Goal: Task Accomplishment & Management: Use online tool/utility

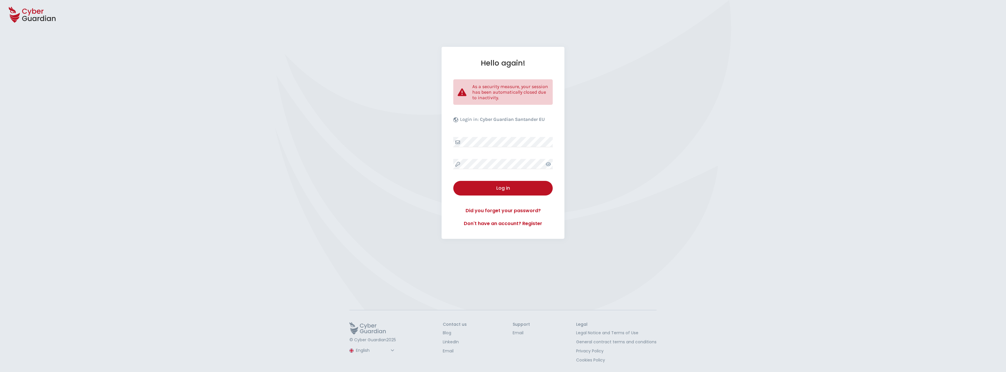
select select "English"
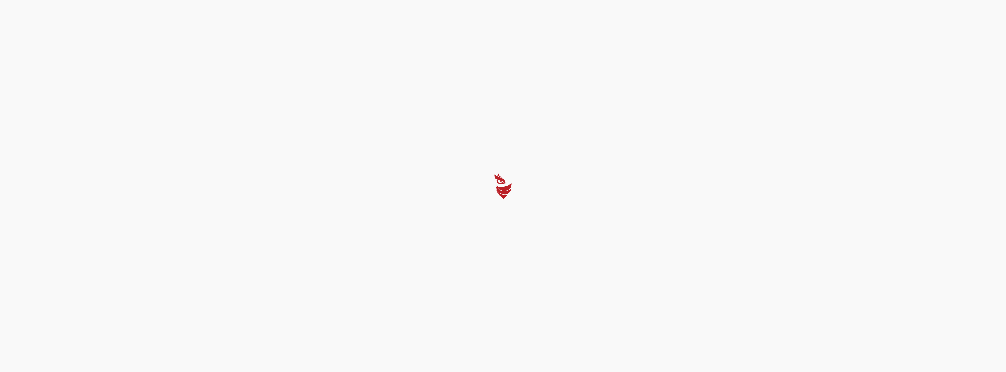
select select "English"
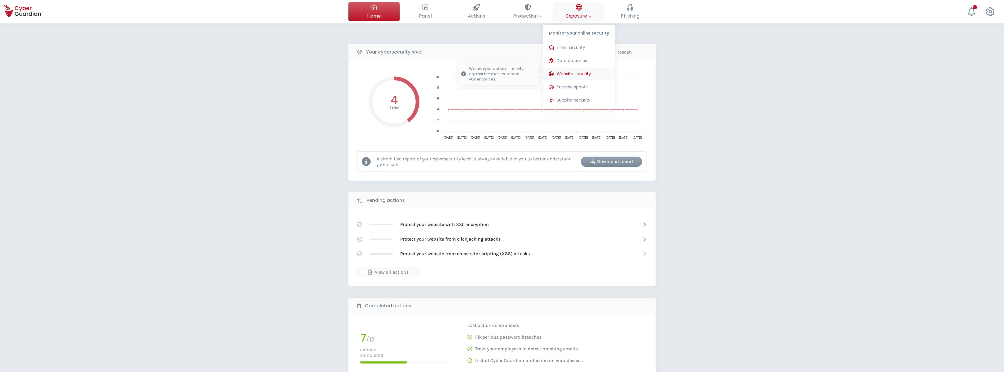
click at [576, 75] on span "Website security" at bounding box center [574, 74] width 34 height 6
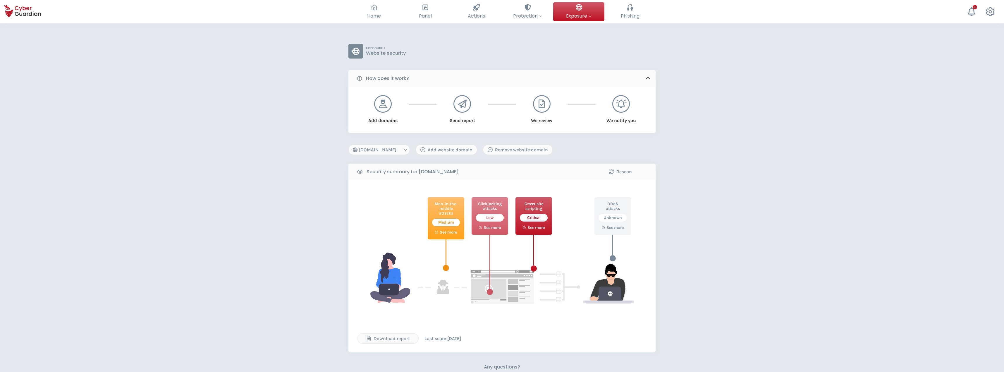
click at [397, 146] on select "[DOMAIN_NAME] [DOMAIN_NAME] [DOMAIN_NAME] [DOMAIN_NAME] [DOMAIN_NAME] [DOMAIN_N…" at bounding box center [378, 149] width 61 height 10
click at [673, 213] on div "EXPOSURE > Website security How does it work? Add domains Send report We review…" at bounding box center [502, 250] width 1004 height 454
